Goal: Information Seeking & Learning: Learn about a topic

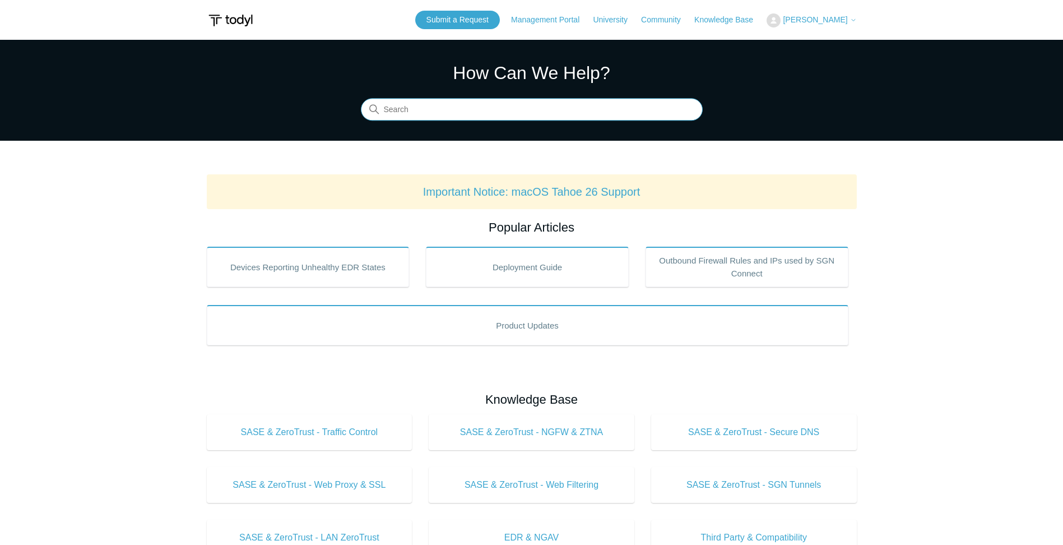
click at [428, 115] on input "Search" at bounding box center [532, 110] width 342 height 22
type input "ssl insp"
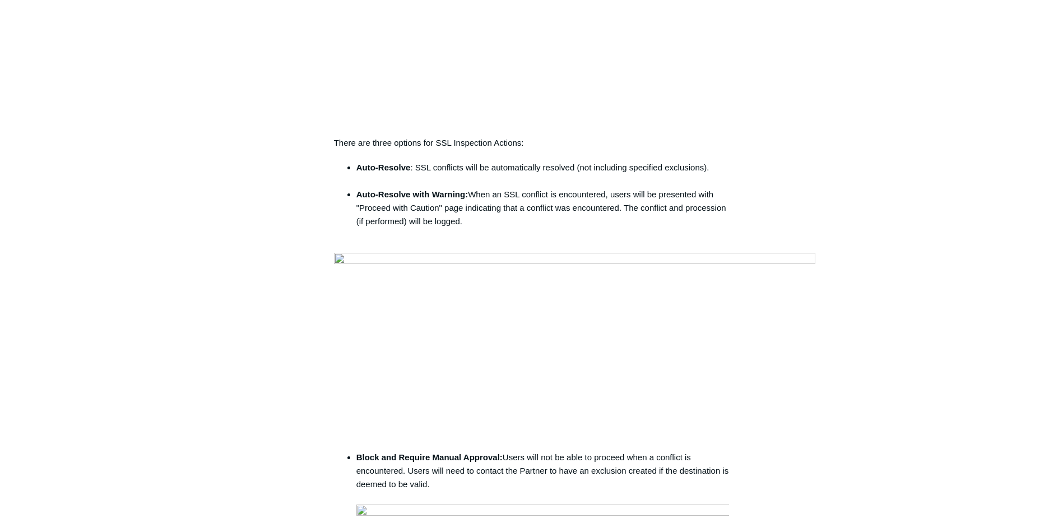
scroll to position [841, 0]
drag, startPoint x: 411, startPoint y: 306, endPoint x: 566, endPoint y: 304, distance: 154.7
click at [566, 187] on li "Auto-Resolve : SSL conflicts will be automatically resolved (not including spec…" at bounding box center [543, 173] width 373 height 27
click at [443, 241] on li "Auto-Resolve with Warning: When an SSL conflict is encountered, users will be p…" at bounding box center [543, 214] width 373 height 54
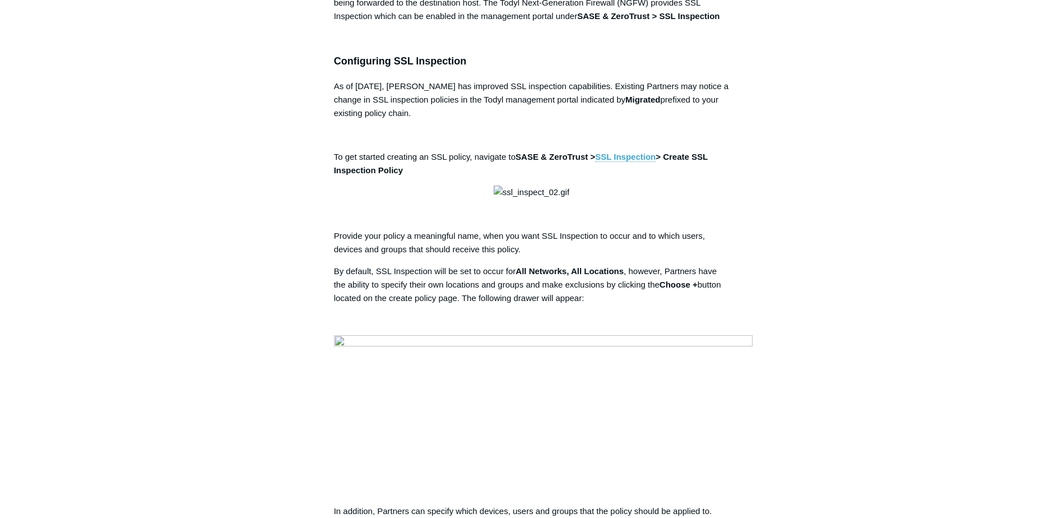
scroll to position [280, 0]
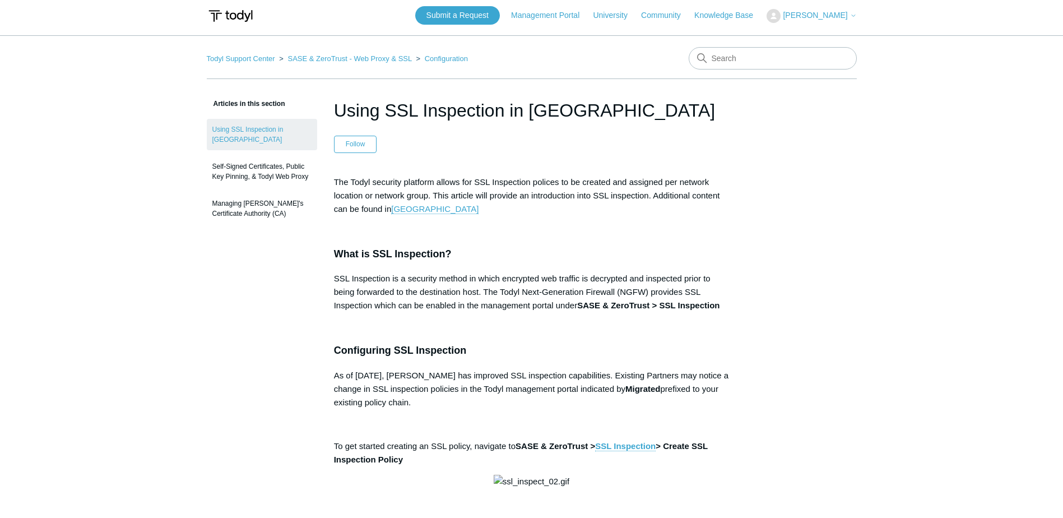
scroll to position [0, 0]
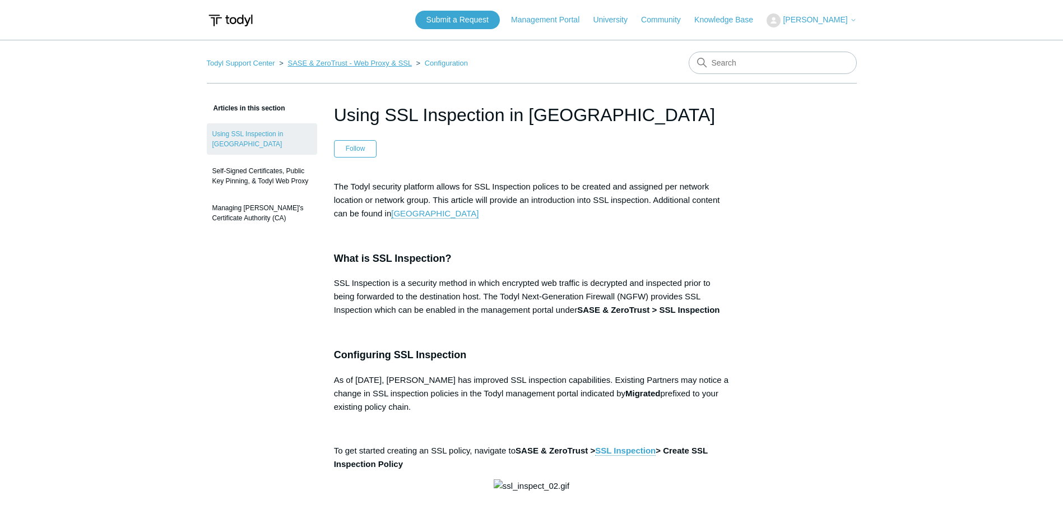
drag, startPoint x: 405, startPoint y: 61, endPoint x: 422, endPoint y: 81, distance: 26.3
click at [405, 61] on link "SASE & ZeroTrust - Web Proxy & SSL" at bounding box center [350, 63] width 124 height 8
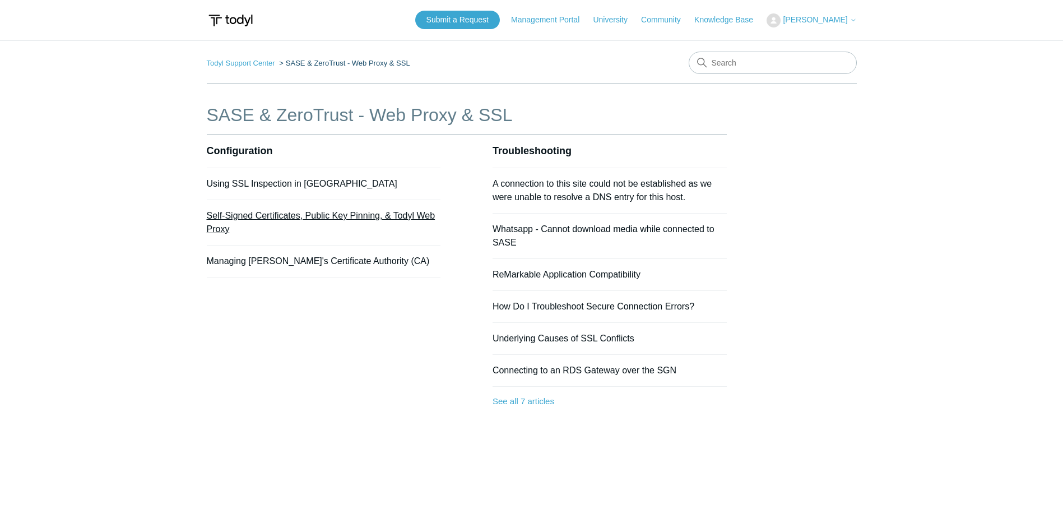
click at [408, 211] on link "Self-Signed Certificates, Public Key Pinning, & Todyl Web Proxy" at bounding box center [321, 222] width 229 height 23
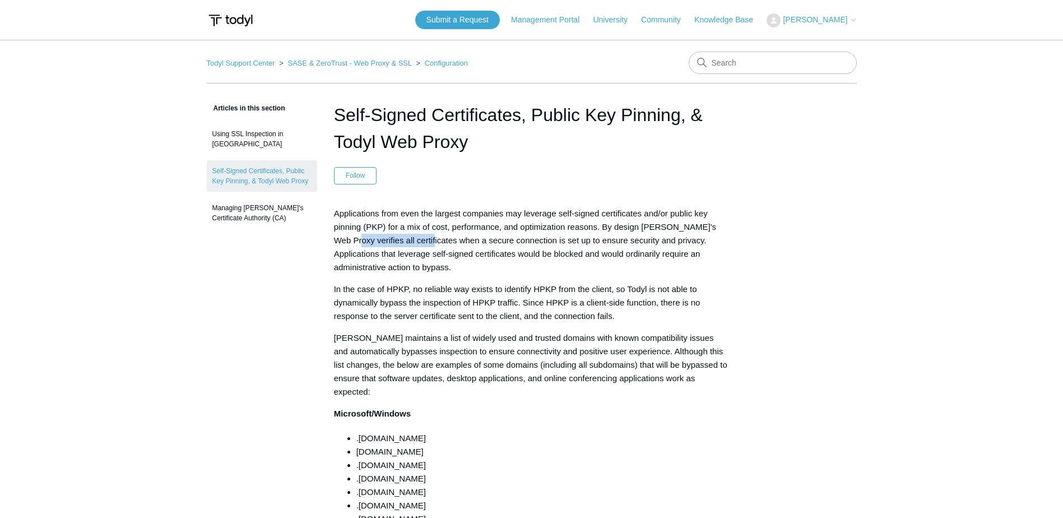
drag, startPoint x: 348, startPoint y: 241, endPoint x: 422, endPoint y: 243, distance: 74.0
click at [422, 243] on span "Applications from even the largest companies may leverage self-signed certifica…" at bounding box center [525, 240] width 382 height 63
drag, startPoint x: 422, startPoint y: 243, endPoint x: 374, endPoint y: 286, distance: 64.3
click at [374, 286] on span "In the case of HPKP, no reliable way exists to identify HPKP from the client, s…" at bounding box center [517, 302] width 367 height 36
click at [267, 133] on link "Using SSL Inspection in [GEOGRAPHIC_DATA]" at bounding box center [262, 138] width 110 height 31
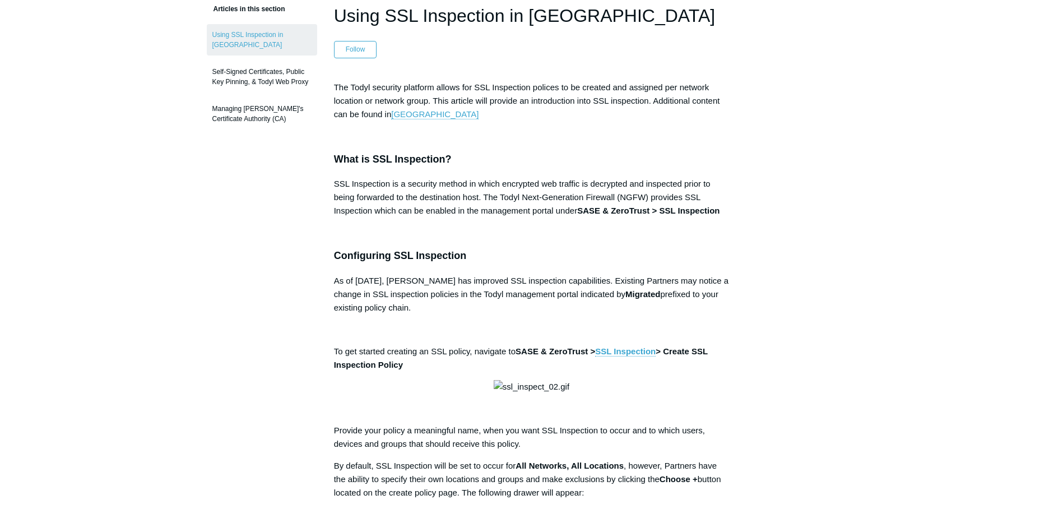
scroll to position [112, 0]
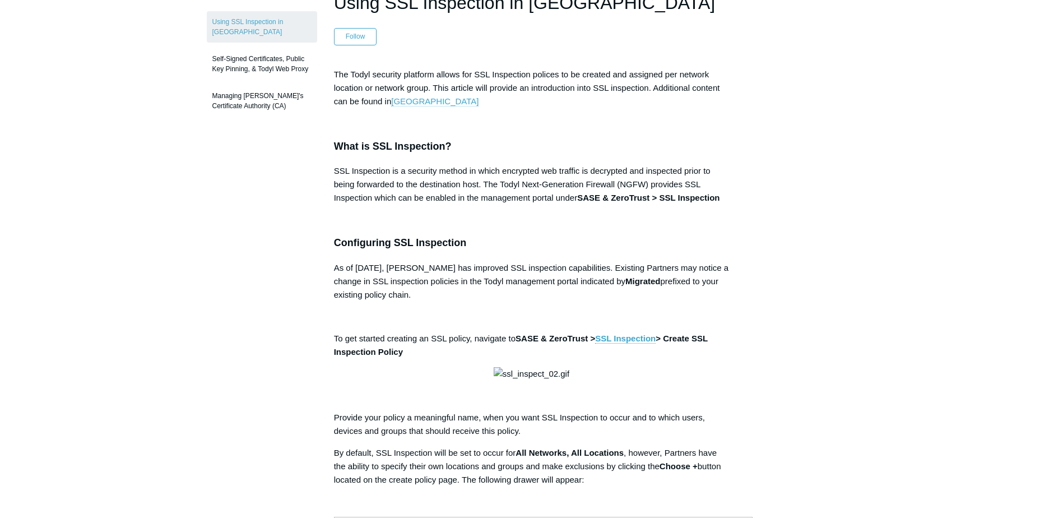
click at [442, 105] on link "Todyl University" at bounding box center [434, 101] width 87 height 10
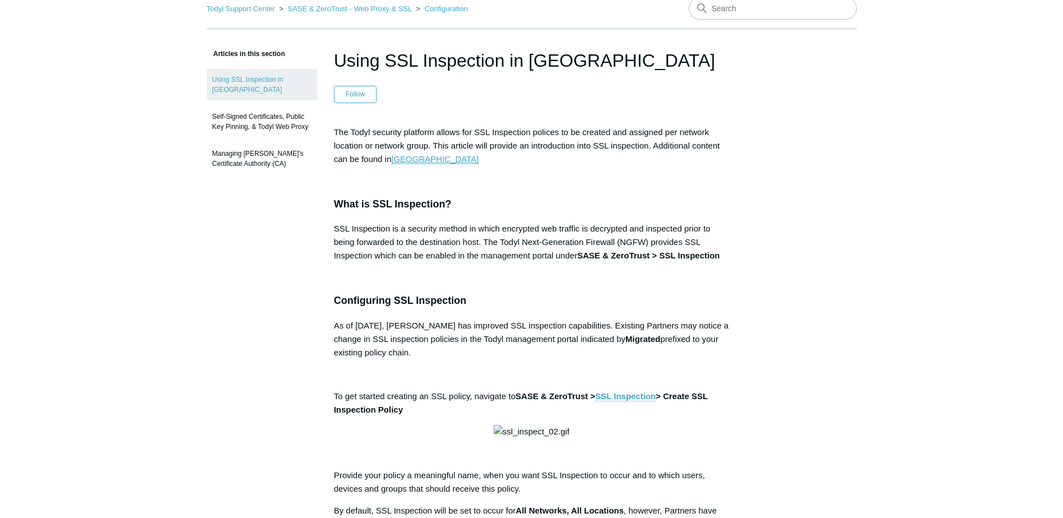
scroll to position [0, 0]
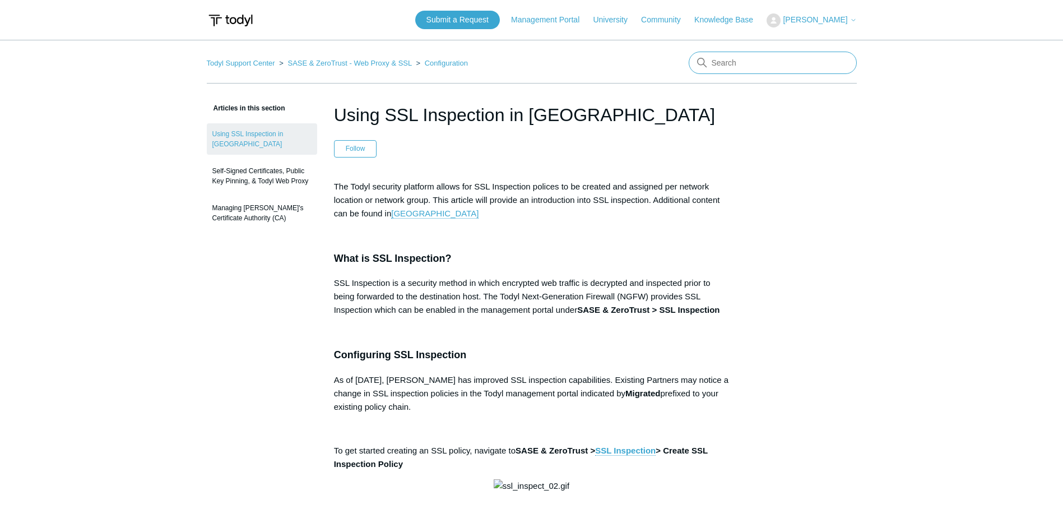
click at [711, 64] on input "Search" at bounding box center [773, 63] width 168 height 22
paste input "Advanced Options"
type input "Advanced Options"
